Goal: Task Accomplishment & Management: Manage account settings

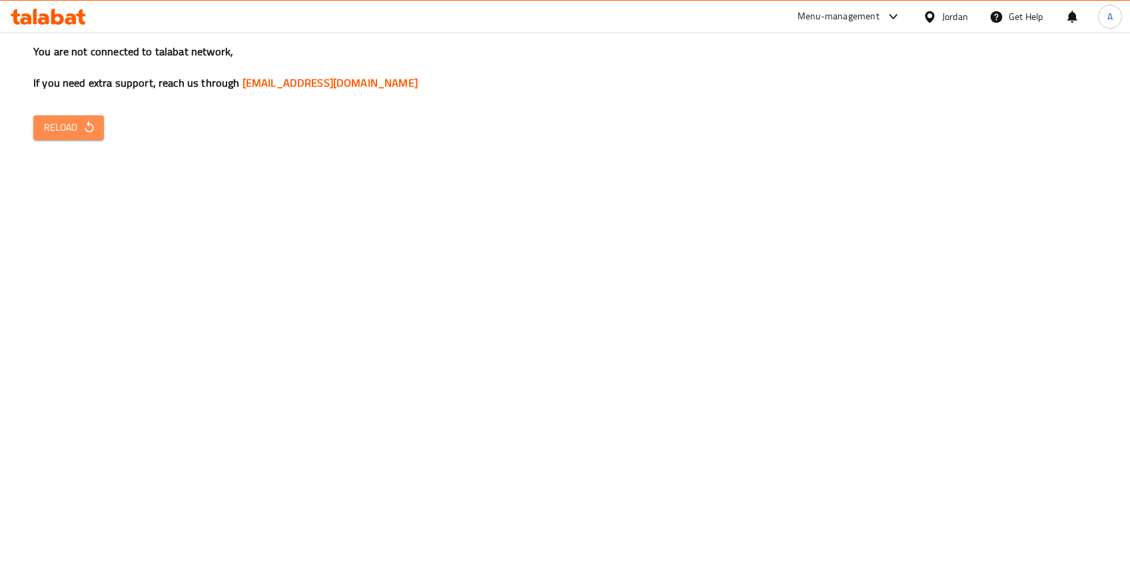
drag, startPoint x: 51, startPoint y: 139, endPoint x: 57, endPoint y: 131, distance: 9.5
click at [51, 138] on button "Reload" at bounding box center [68, 127] width 71 height 25
click at [57, 131] on span "Reload" at bounding box center [68, 127] width 49 height 17
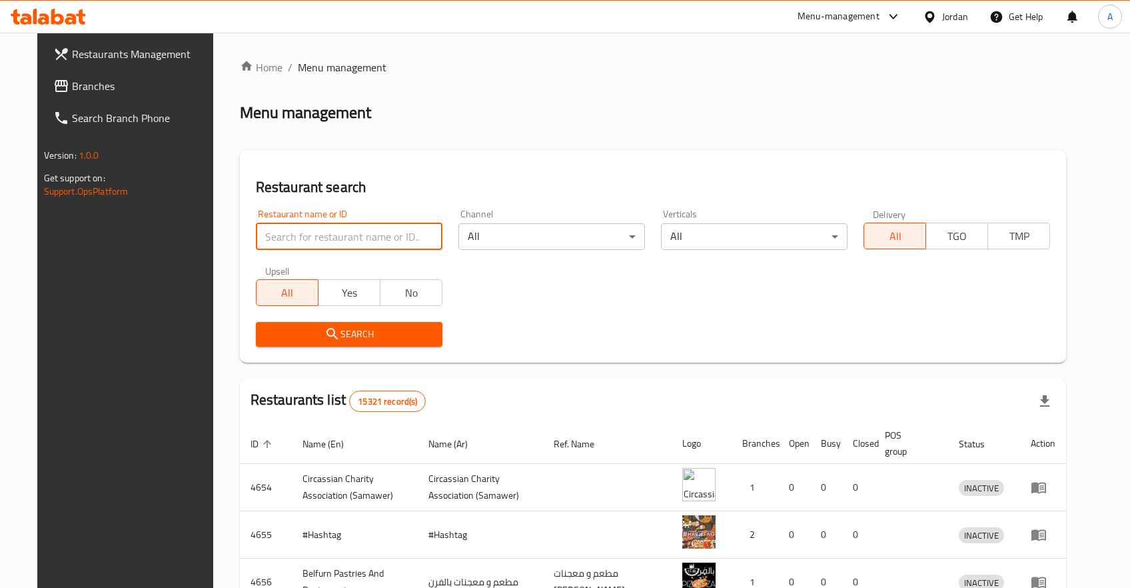
click at [402, 230] on input "search" at bounding box center [349, 236] width 187 height 27
type input "UF"
type input "عبادة"
click at [341, 345] on button "Search" at bounding box center [349, 334] width 187 height 25
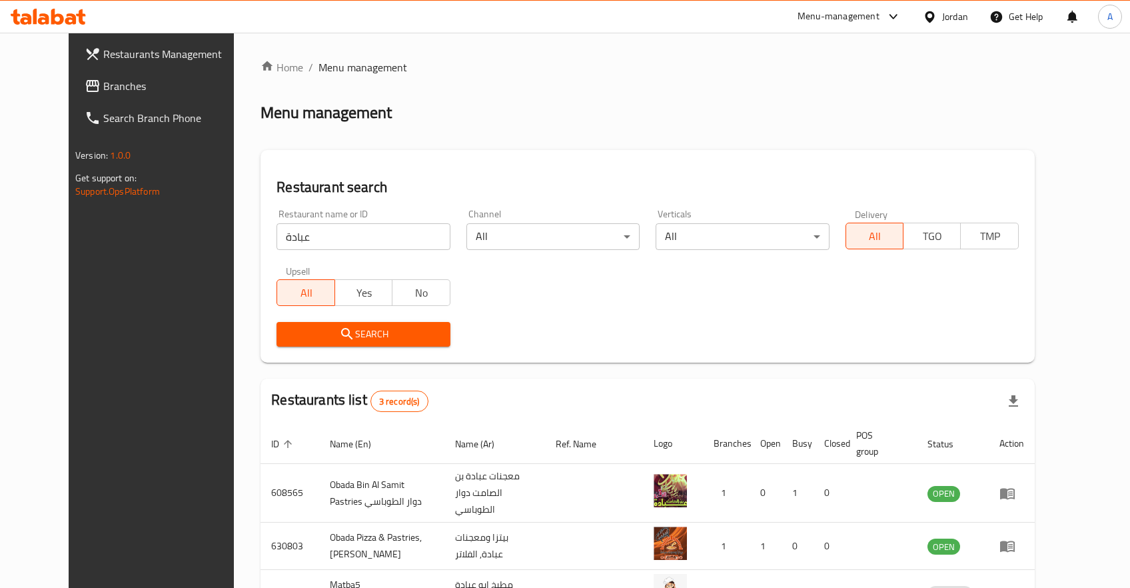
scroll to position [88, 0]
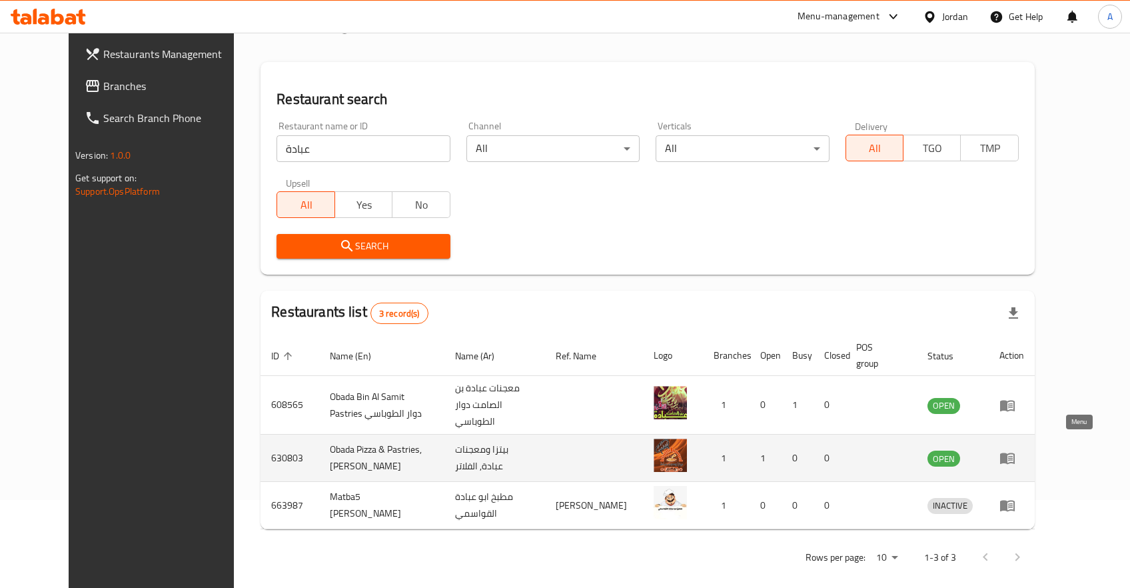
click at [1024, 450] on link "enhanced table" at bounding box center [1011, 458] width 25 height 16
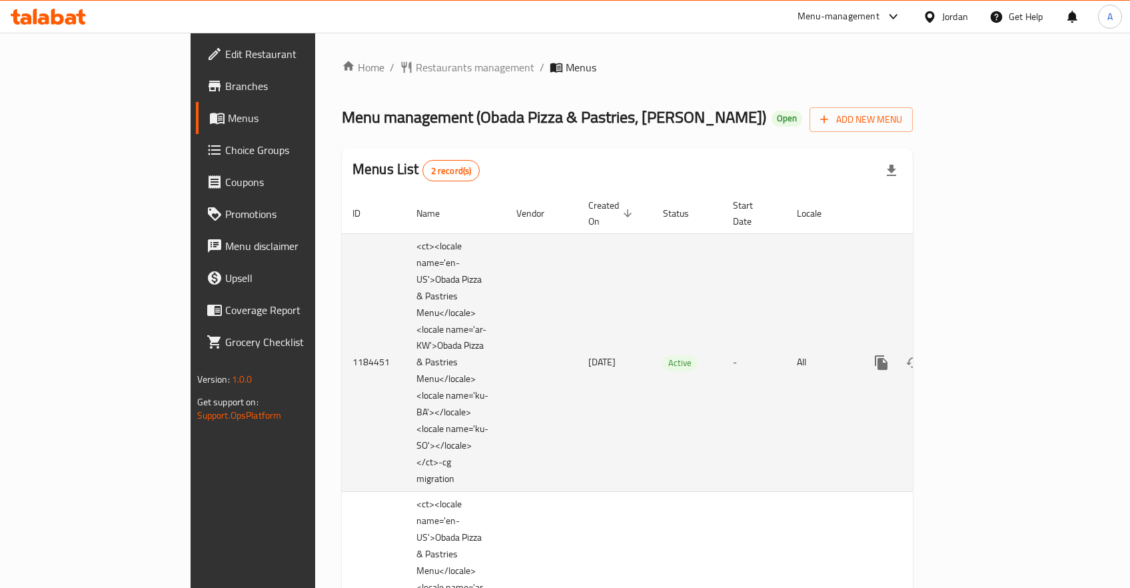
scroll to position [201, 0]
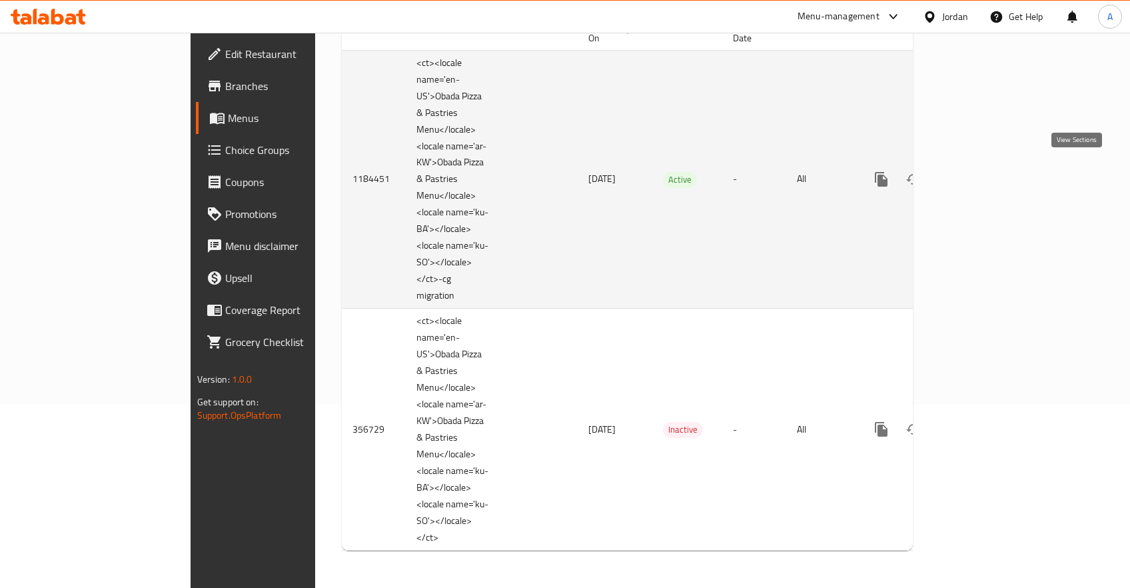
click at [993, 163] on link "enhanced table" at bounding box center [977, 179] width 32 height 32
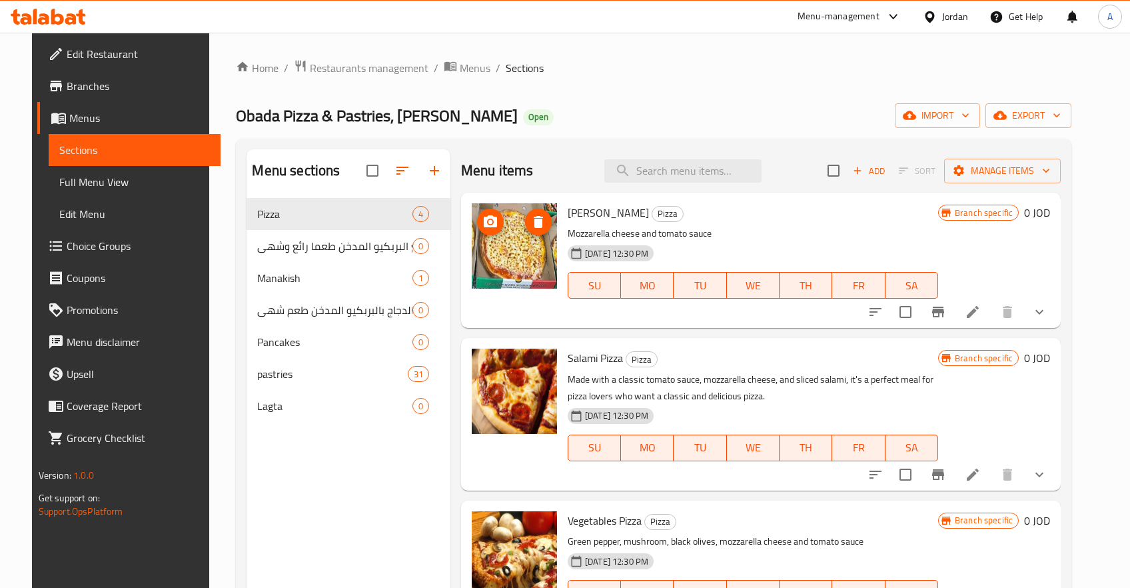
click at [512, 260] on img at bounding box center [514, 245] width 85 height 85
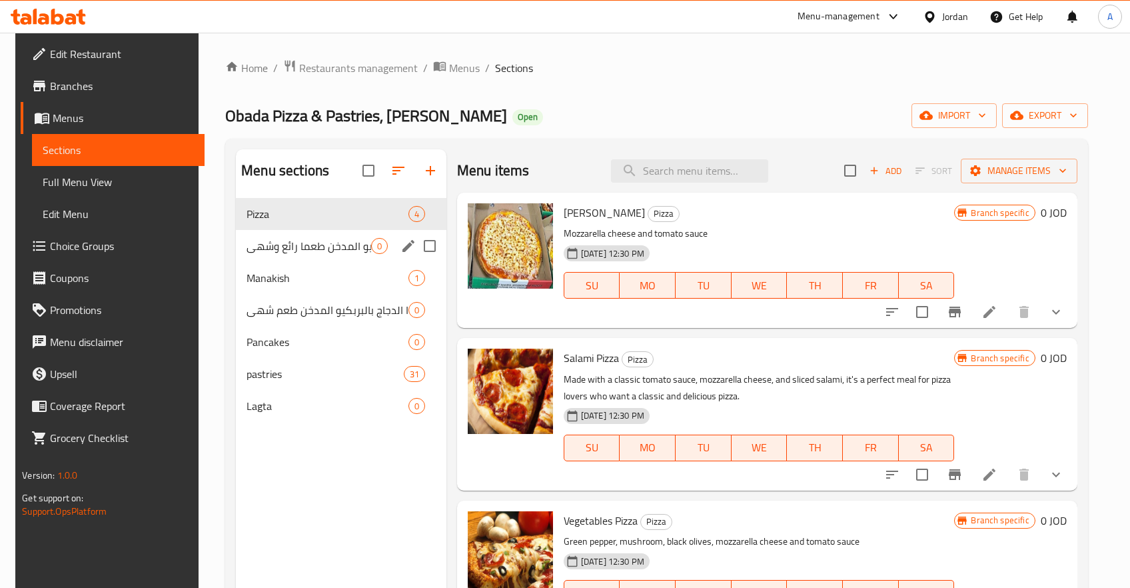
click at [411, 246] on icon "edit" at bounding box center [408, 246] width 16 height 16
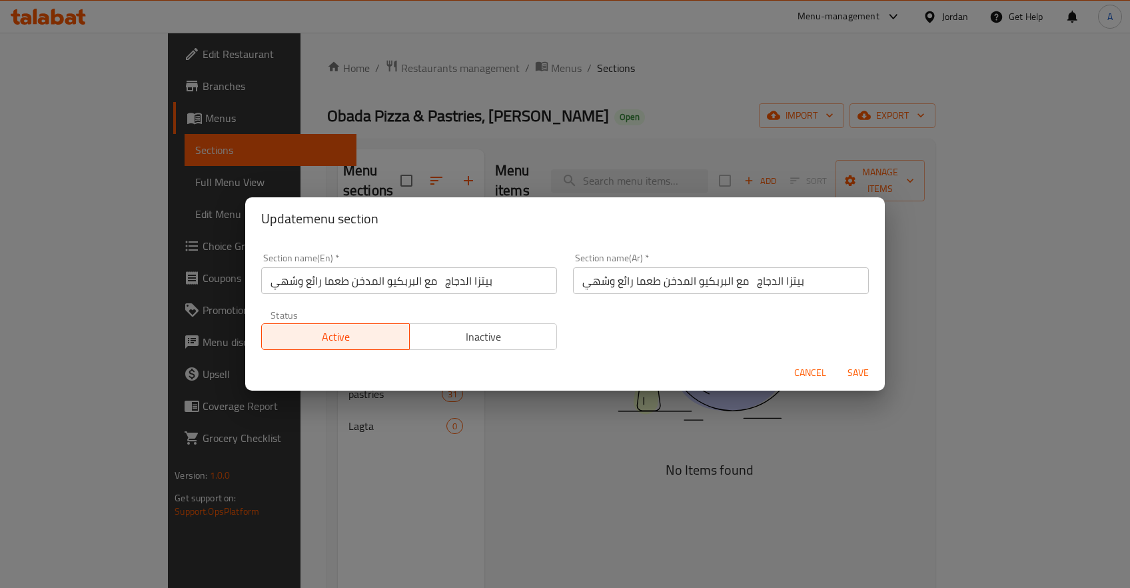
click at [520, 339] on span "Inactive" at bounding box center [483, 336] width 137 height 19
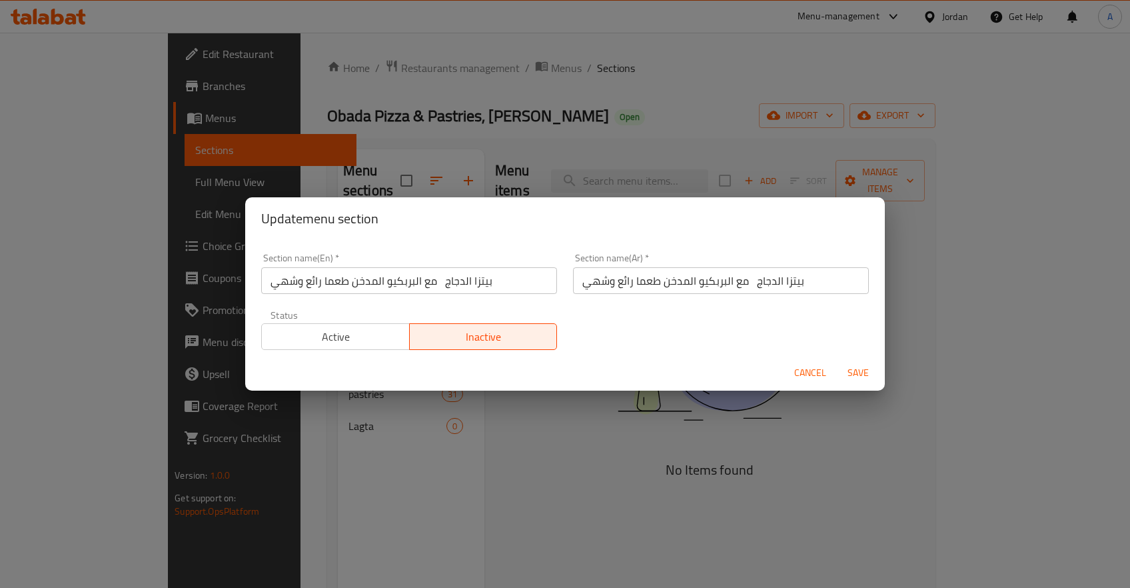
click at [871, 374] on span "Save" at bounding box center [858, 372] width 32 height 17
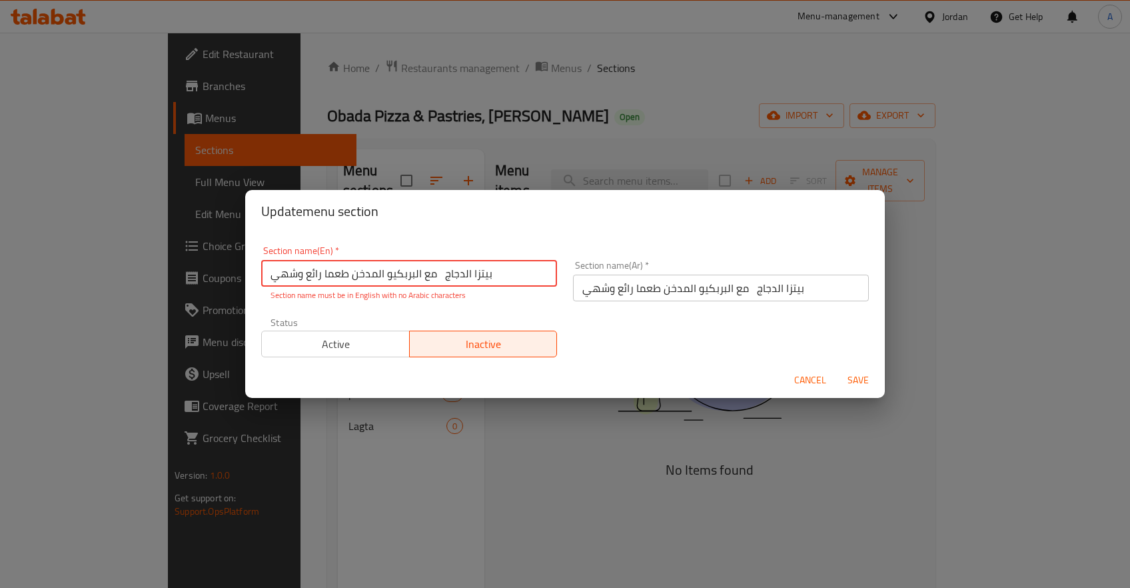
click at [863, 378] on span "Save" at bounding box center [858, 380] width 32 height 17
click at [457, 280] on input "بيتزا الدجاج مع البربكيو المدخن طعما رائع وشهي" at bounding box center [409, 273] width 296 height 27
type input "ش"
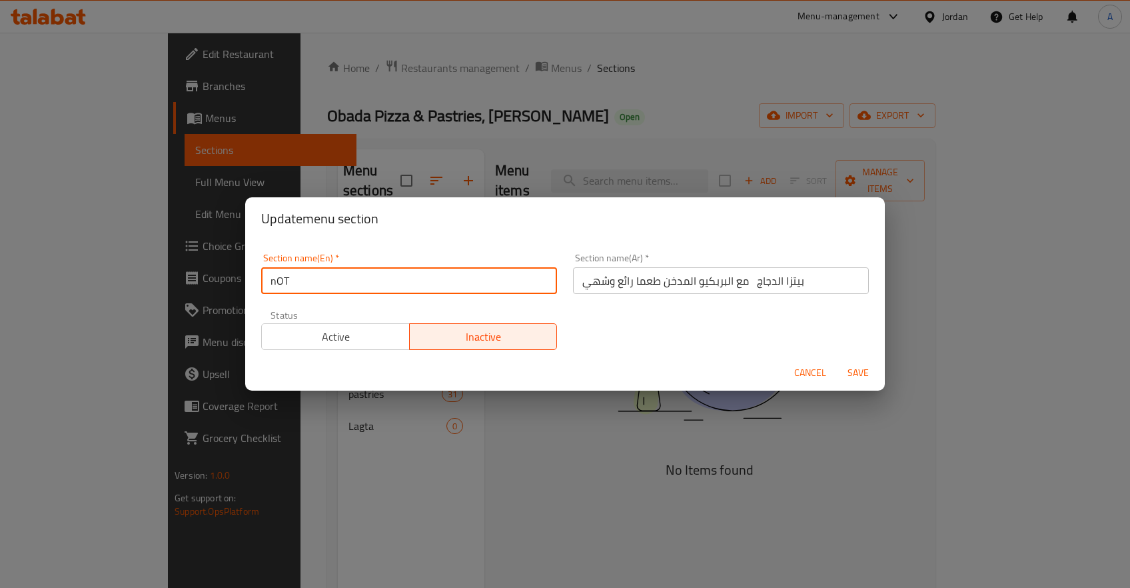
type input "nOT"
type input "Not Used"
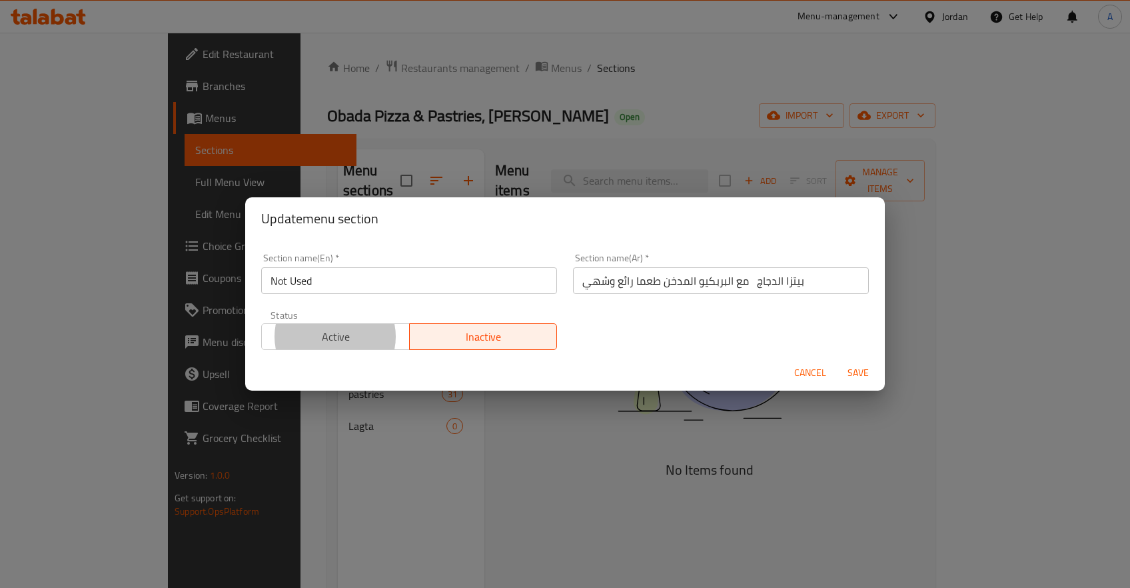
type button "0"
type button "1"
click at [837, 360] on button "Save" at bounding box center [858, 372] width 43 height 25
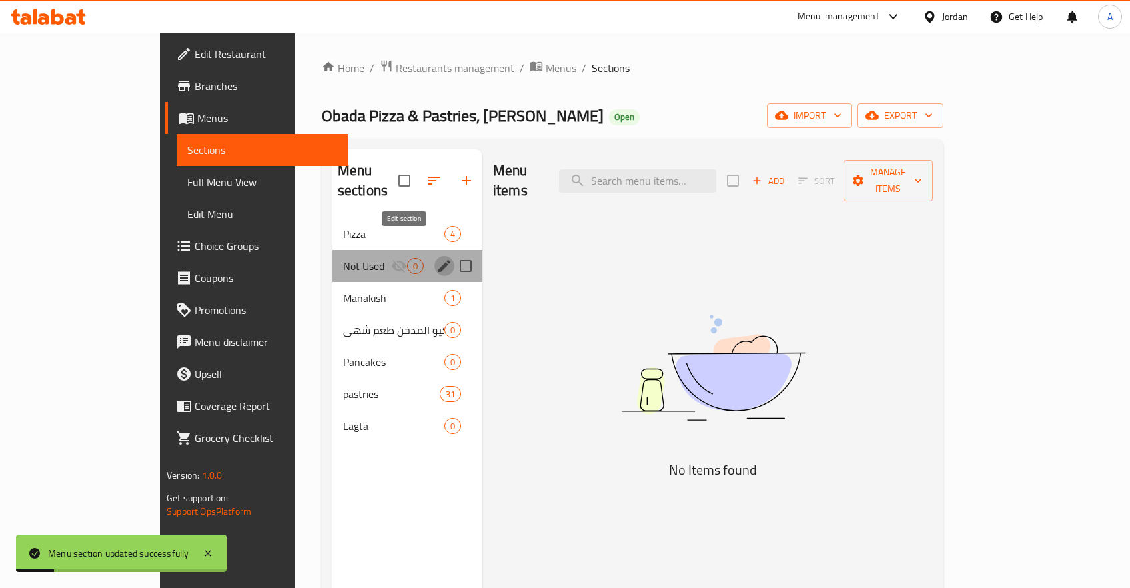
click at [436, 258] on icon "edit" at bounding box center [444, 266] width 16 height 16
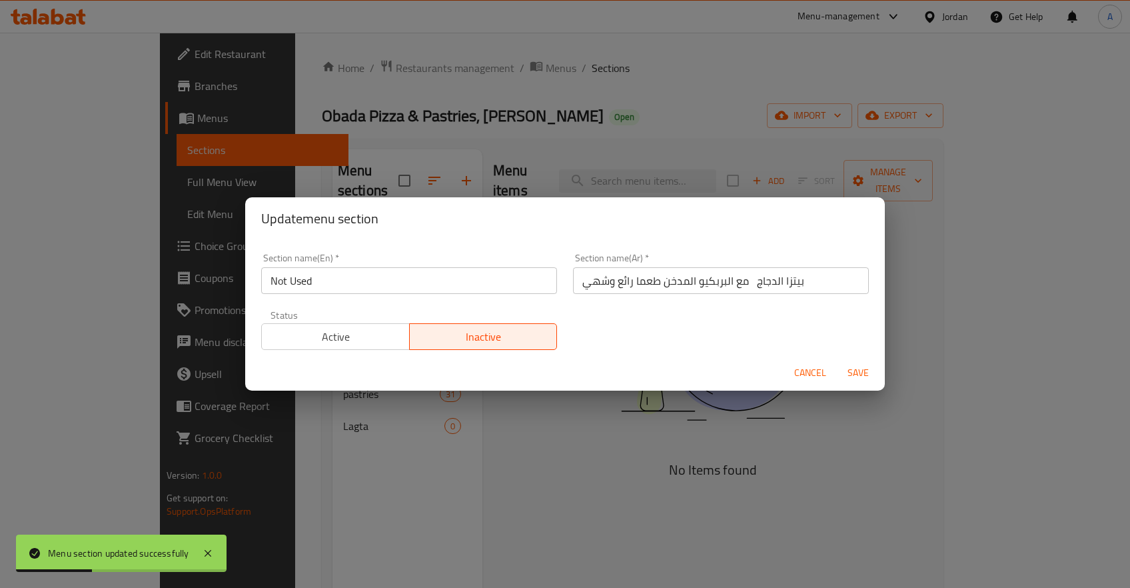
click at [817, 382] on button "Cancel" at bounding box center [810, 372] width 43 height 25
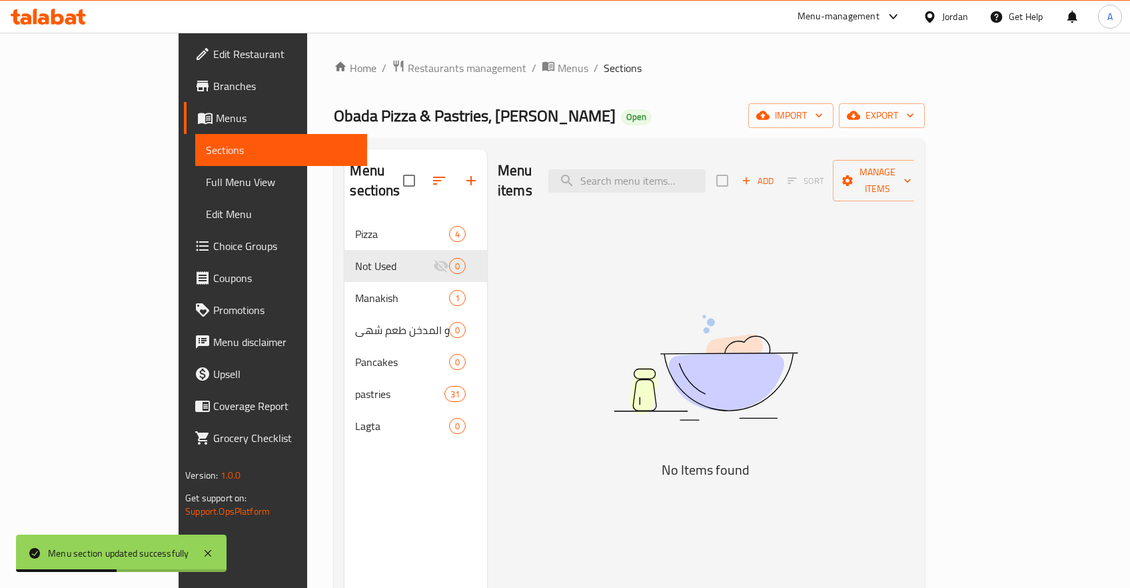
click at [431, 173] on icon "button" at bounding box center [439, 181] width 16 height 16
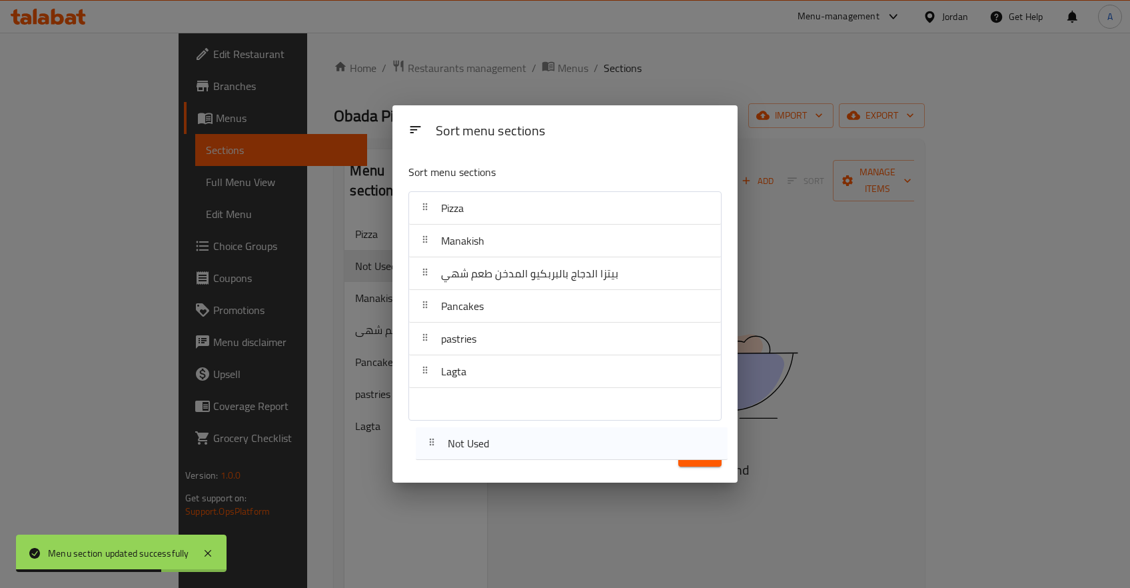
drag, startPoint x: 423, startPoint y: 239, endPoint x: 430, endPoint y: 448, distance: 209.3
click at [430, 448] on div "Sort menu sections Sort menu sections Pizza Not Used Manakish بيتزا الدجاج بالب…" at bounding box center [564, 294] width 344 height 378
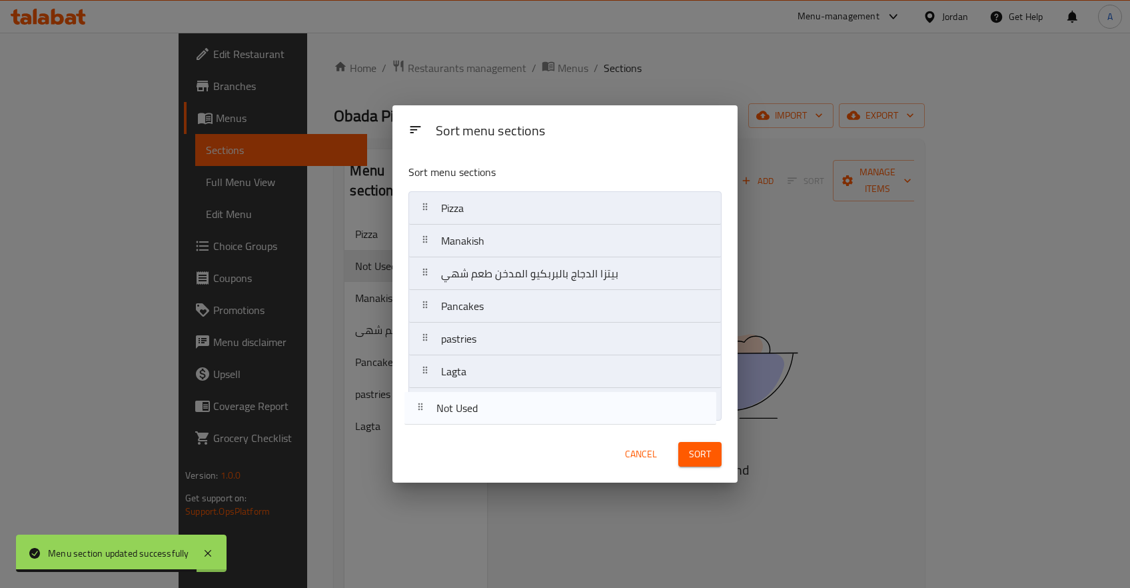
drag, startPoint x: 427, startPoint y: 240, endPoint x: 422, endPoint y: 412, distance: 171.3
click at [422, 412] on nav "Pizza Not Used Manakish بيتزا الدجاج بالبربكيو المدخن طعم شهي Pancakes pastries…" at bounding box center [564, 306] width 312 height 230
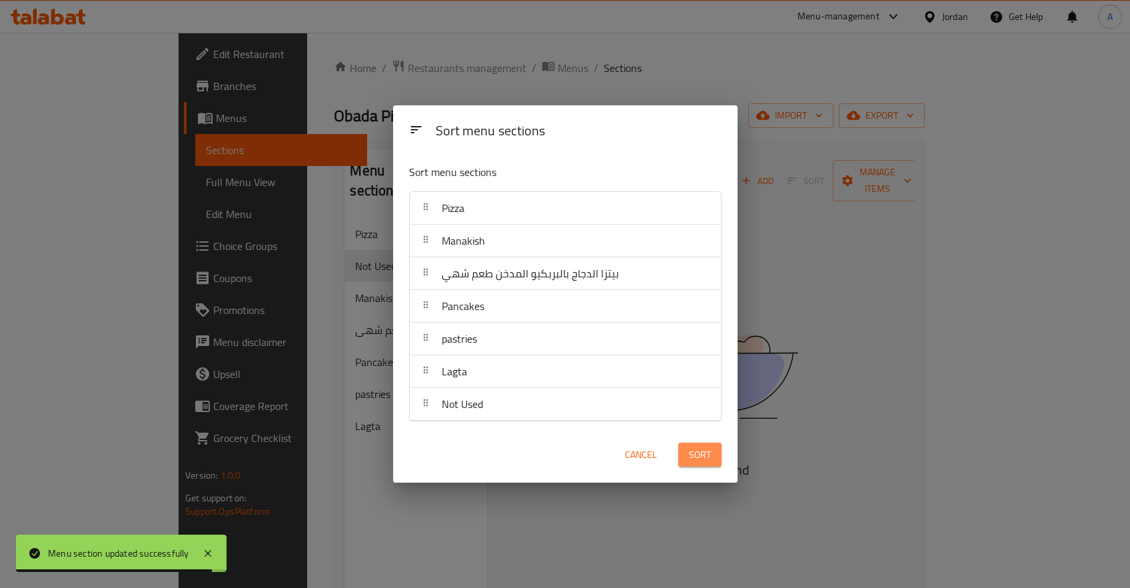
click at [703, 455] on span "Sort" at bounding box center [700, 454] width 22 height 17
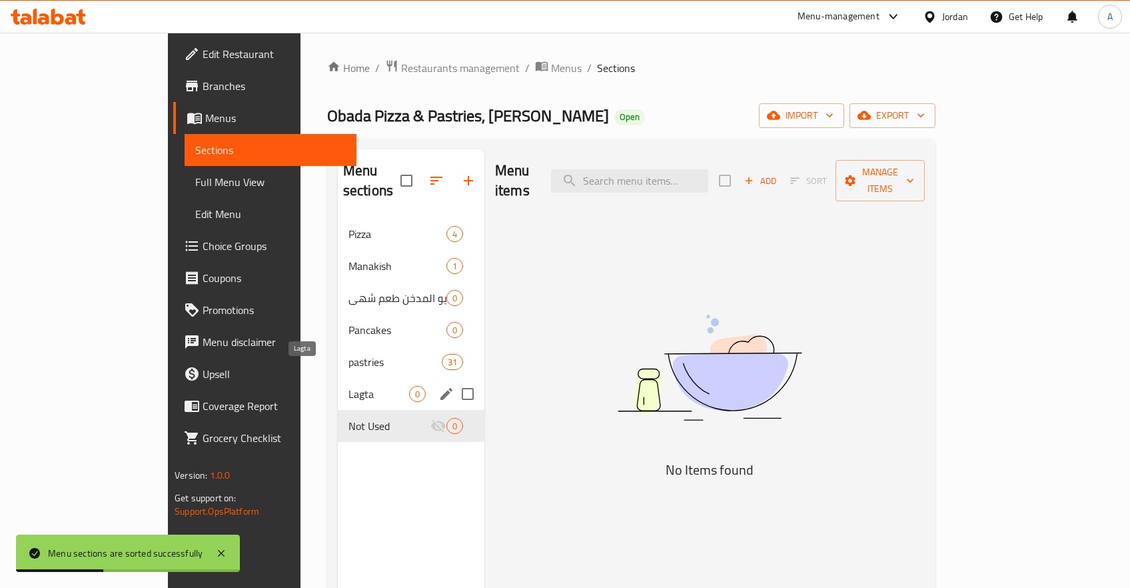
click at [348, 386] on span "Lagta" at bounding box center [378, 394] width 61 height 16
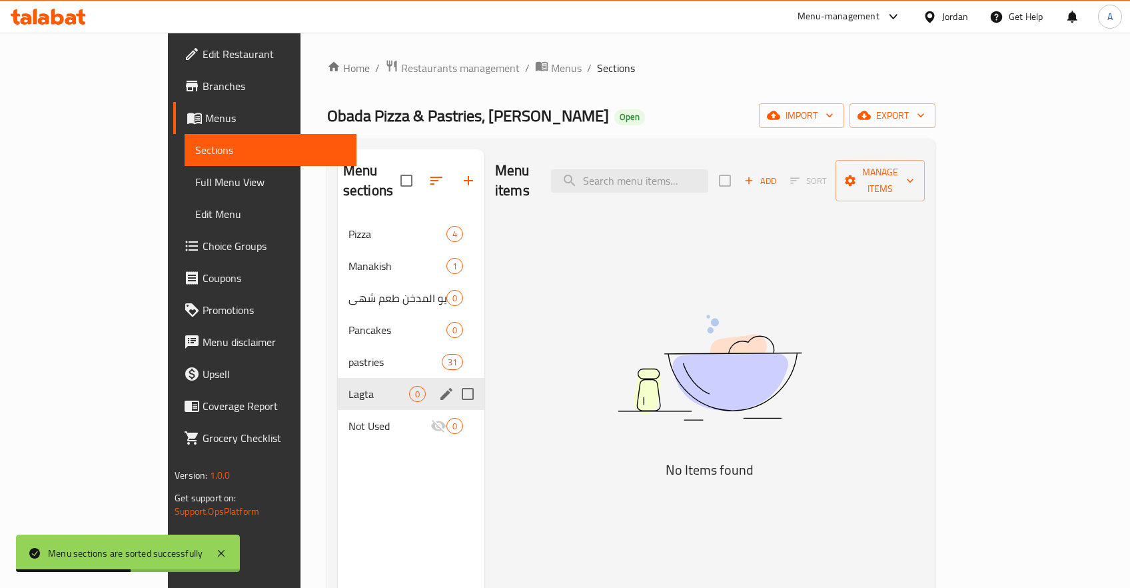
click at [436, 384] on button "edit" at bounding box center [446, 394] width 20 height 20
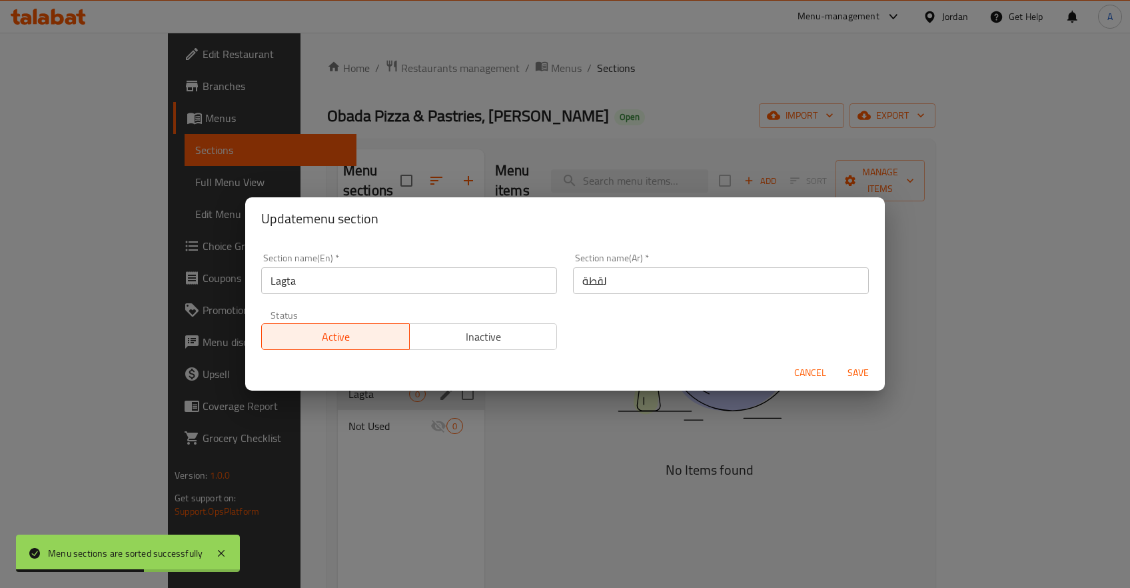
drag, startPoint x: 470, startPoint y: 339, endPoint x: 530, endPoint y: 352, distance: 60.8
click at [472, 338] on span "Inactive" at bounding box center [483, 336] width 137 height 19
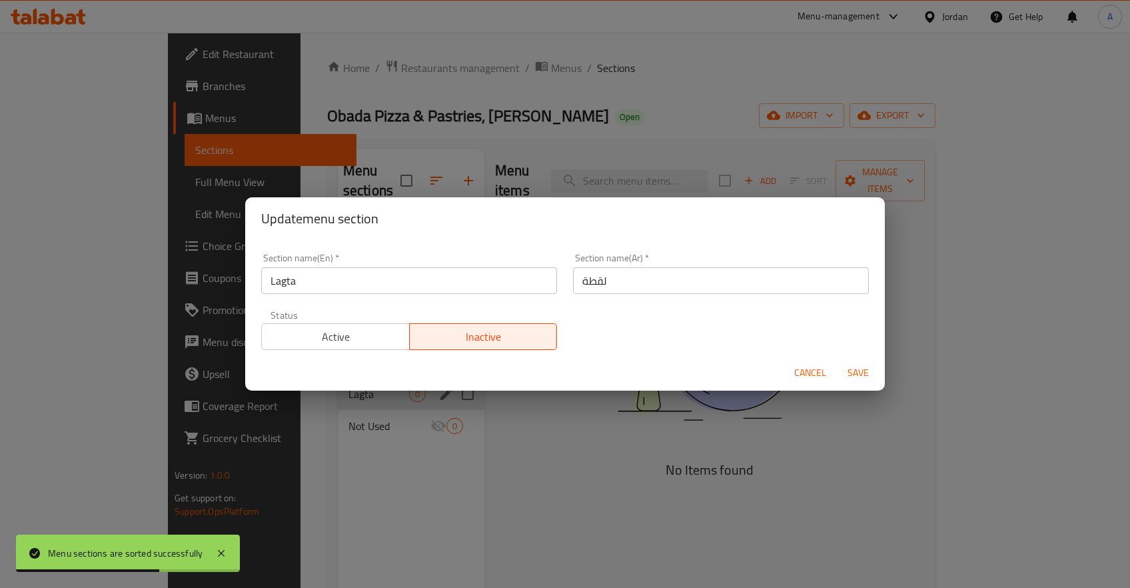
click at [862, 376] on span "Save" at bounding box center [858, 372] width 32 height 17
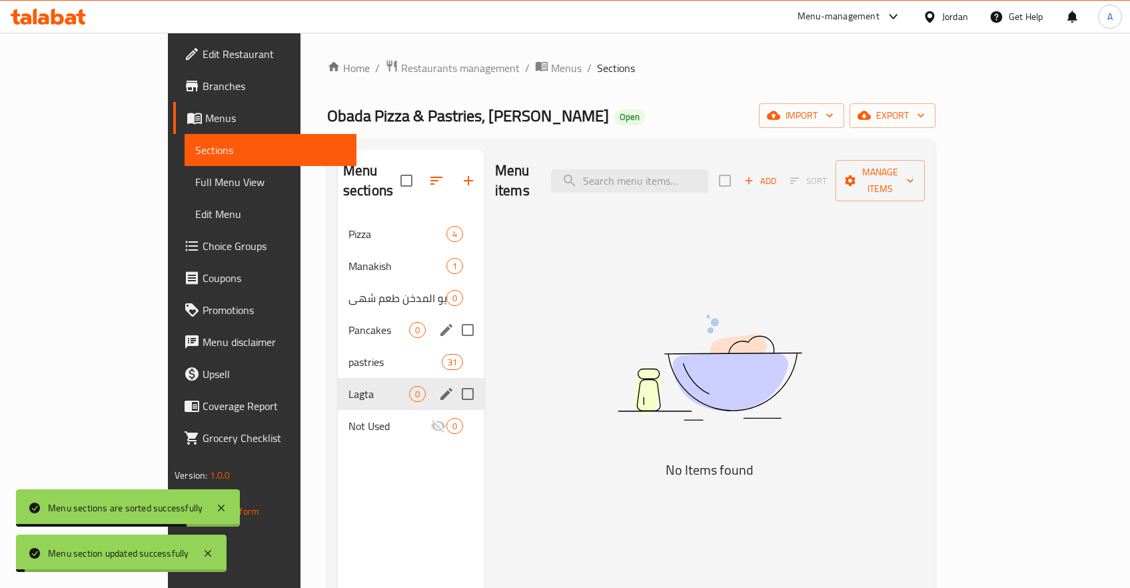
click at [338, 333] on div "Pizza 4 Manakish 1 بيتزا الدجاج بالبربكيو المدخن طعم شهي 0 Pancakes 0 pastries …" at bounding box center [411, 330] width 147 height 224
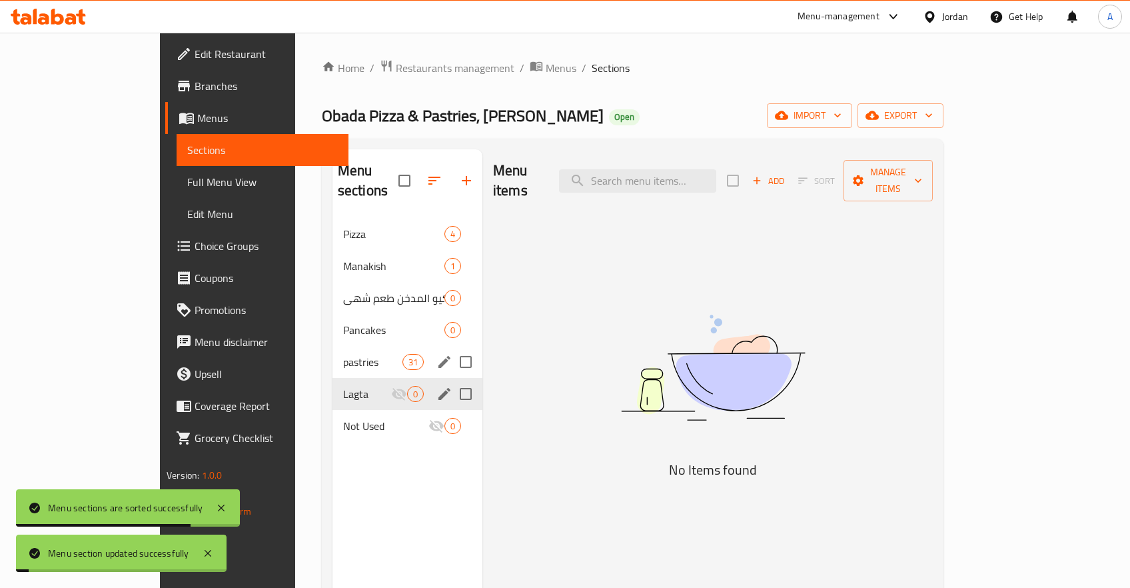
click at [343, 354] on span "pastries" at bounding box center [372, 362] width 59 height 16
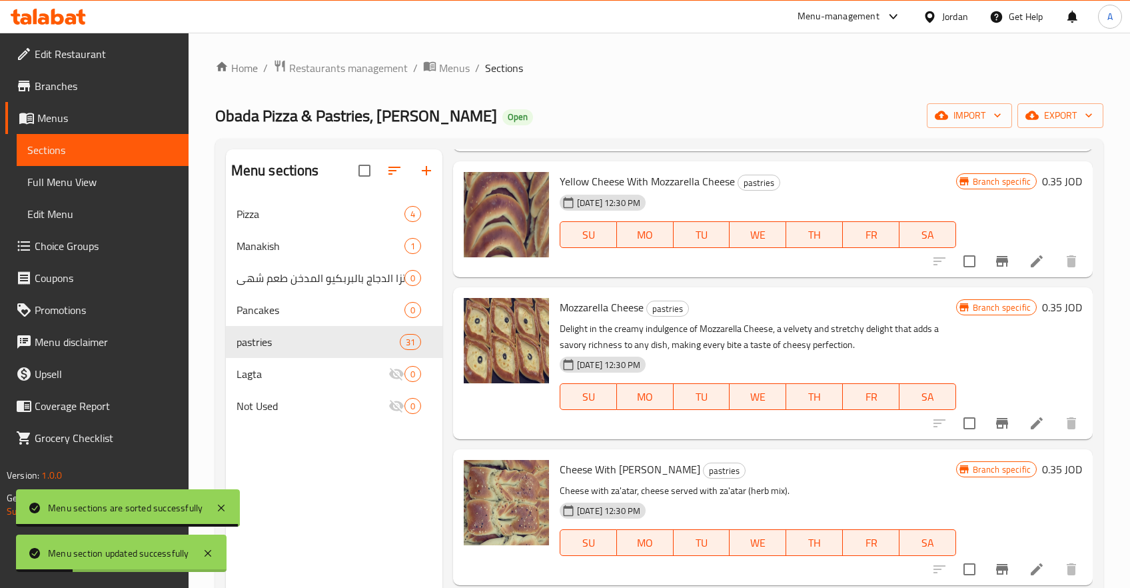
scroll to position [212, 0]
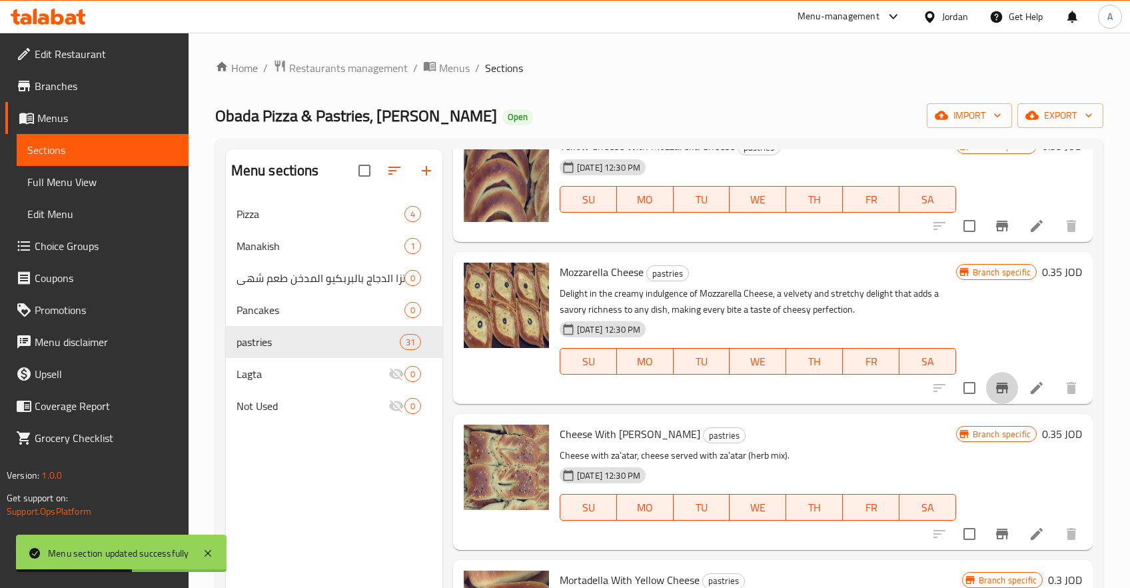
click at [1010, 387] on button "Branch-specific-item" at bounding box center [1002, 388] width 32 height 32
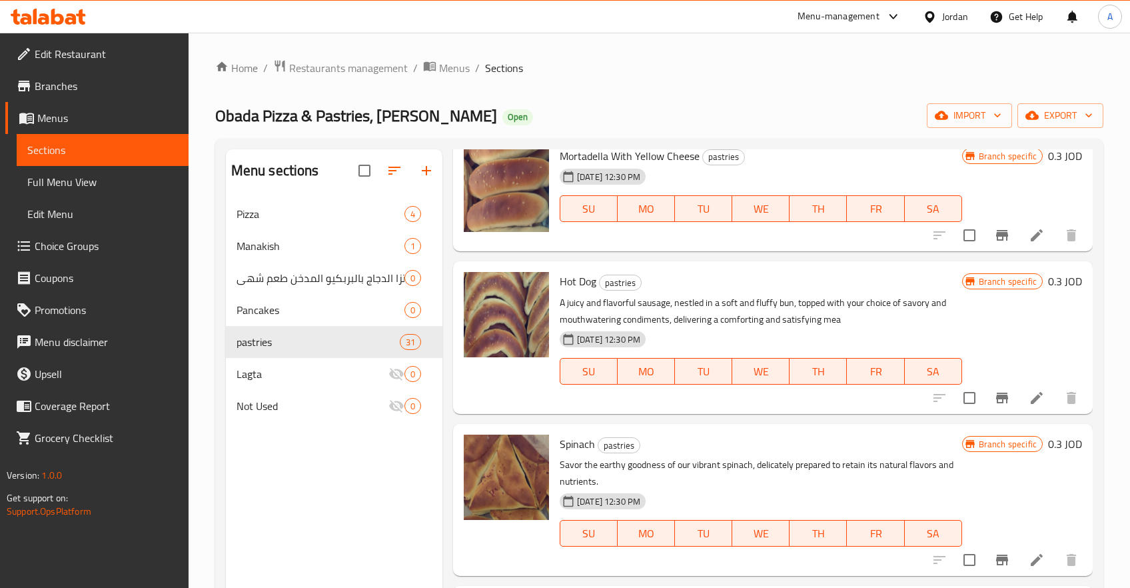
scroll to position [424, 0]
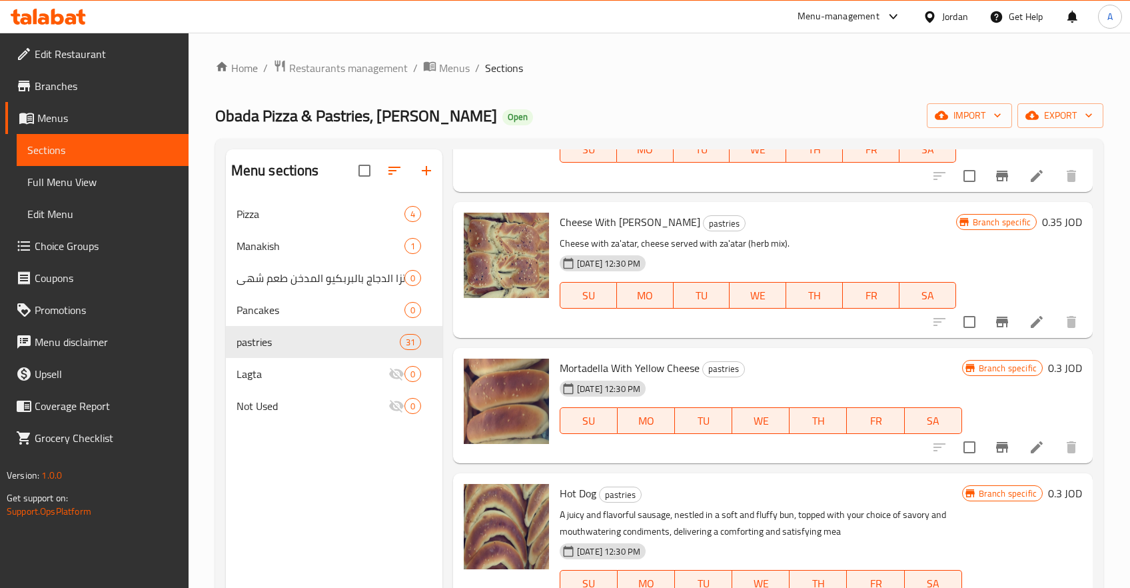
click at [1043, 264] on div "Branch specific 0.35 JOD" at bounding box center [1019, 270] width 126 height 114
click at [68, 91] on span "Branches" at bounding box center [106, 86] width 143 height 16
